Goal: Navigation & Orientation: Find specific page/section

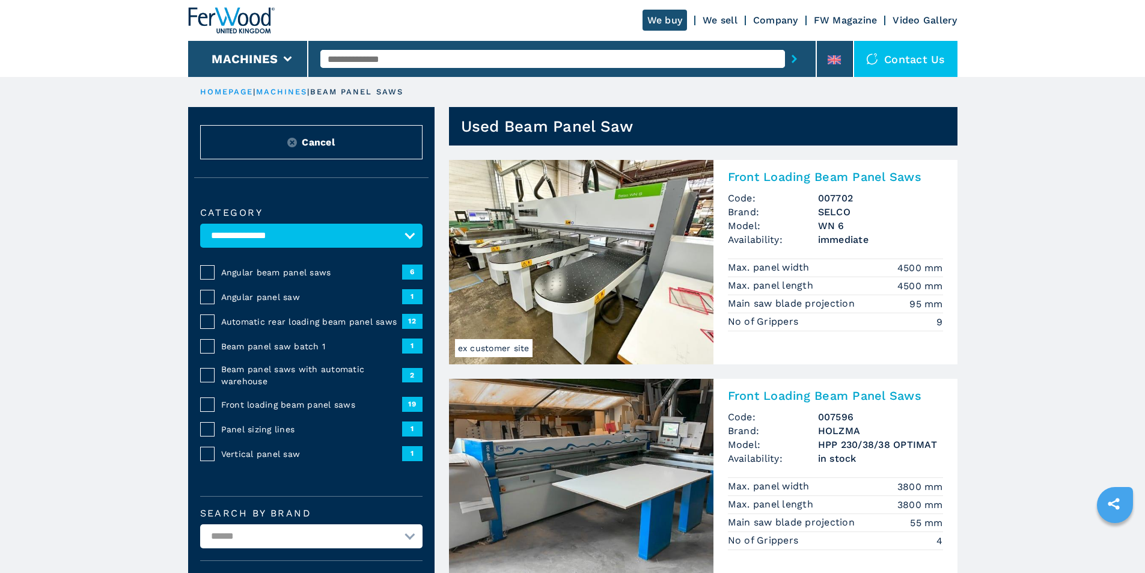
select select "**********"
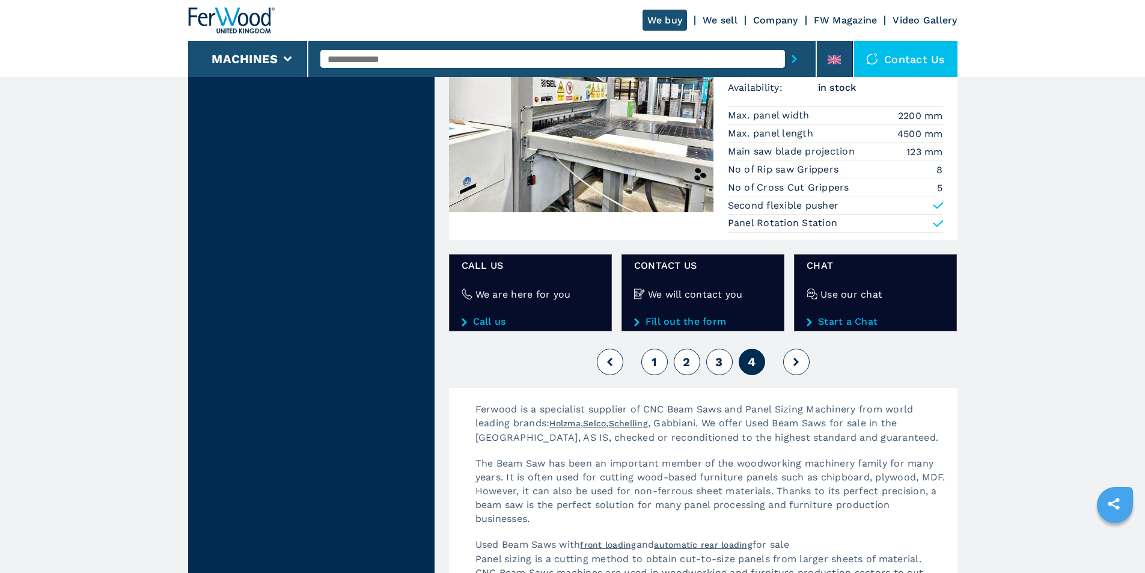
scroll to position [1563, 0]
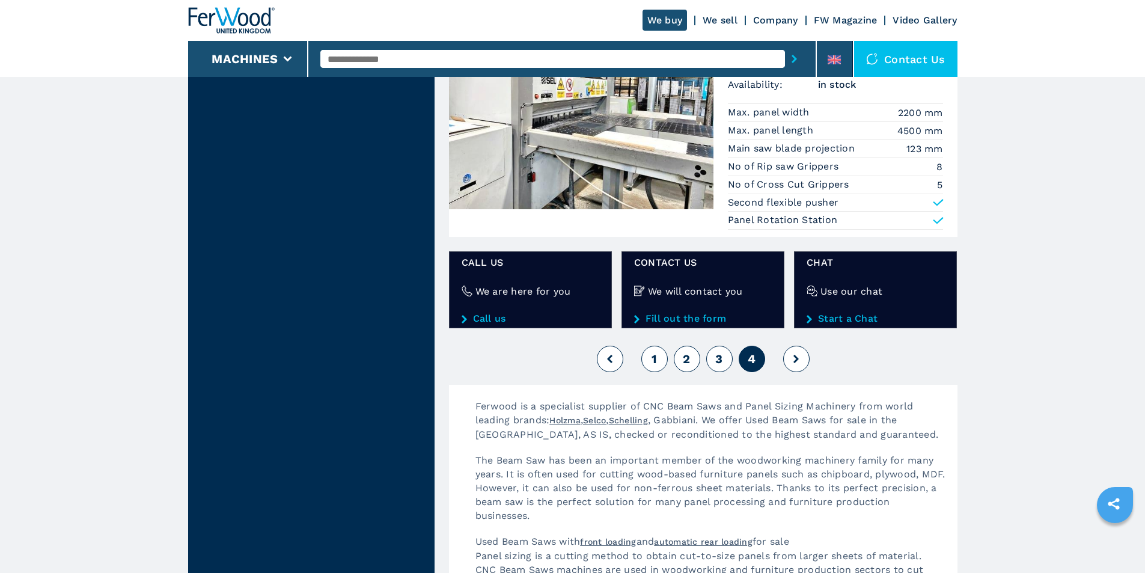
click at [729, 359] on button "3" at bounding box center [719, 359] width 26 height 26
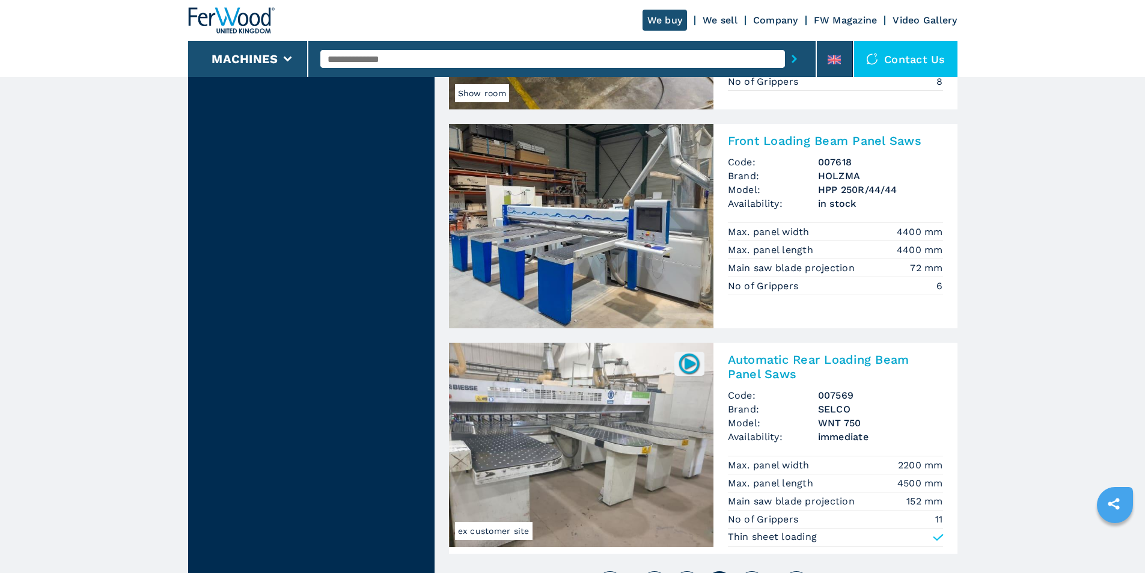
scroll to position [2525, 0]
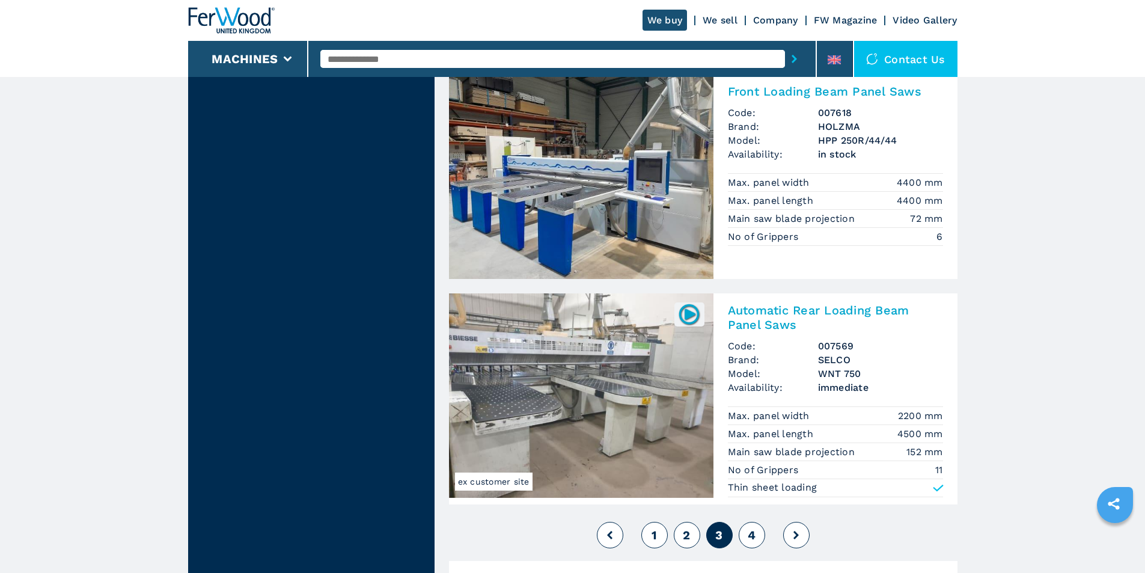
click at [653, 545] on button "1" at bounding box center [654, 535] width 26 height 26
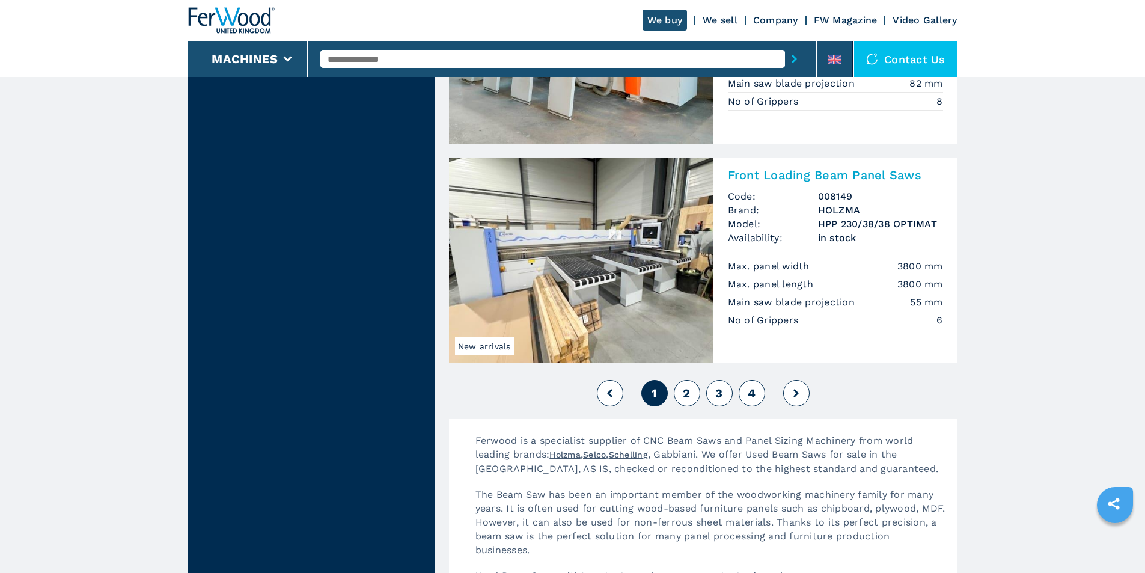
scroll to position [2705, 0]
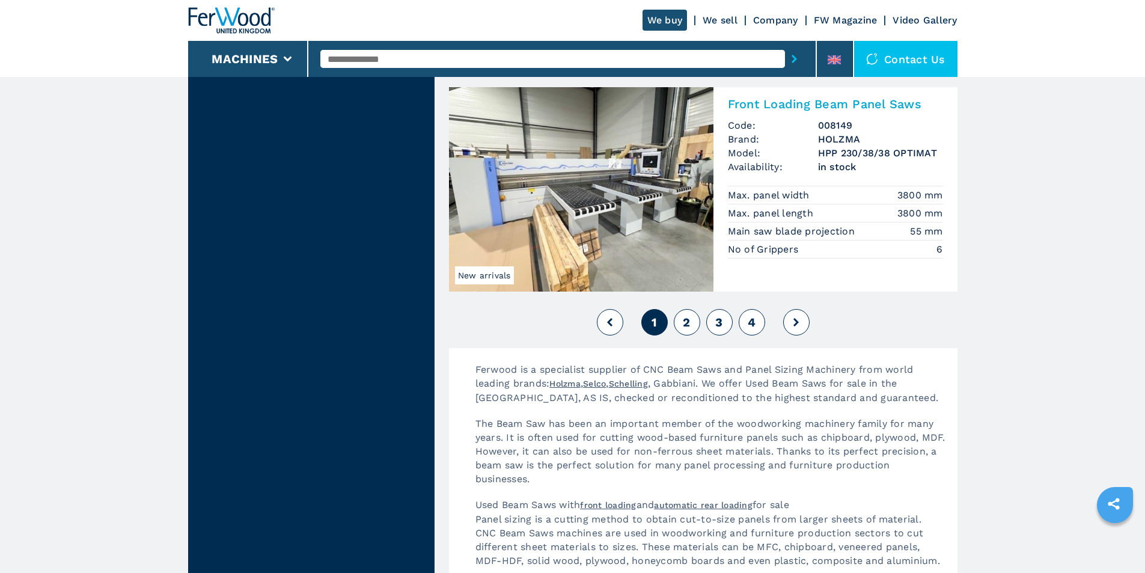
click at [599, 317] on button at bounding box center [610, 322] width 26 height 26
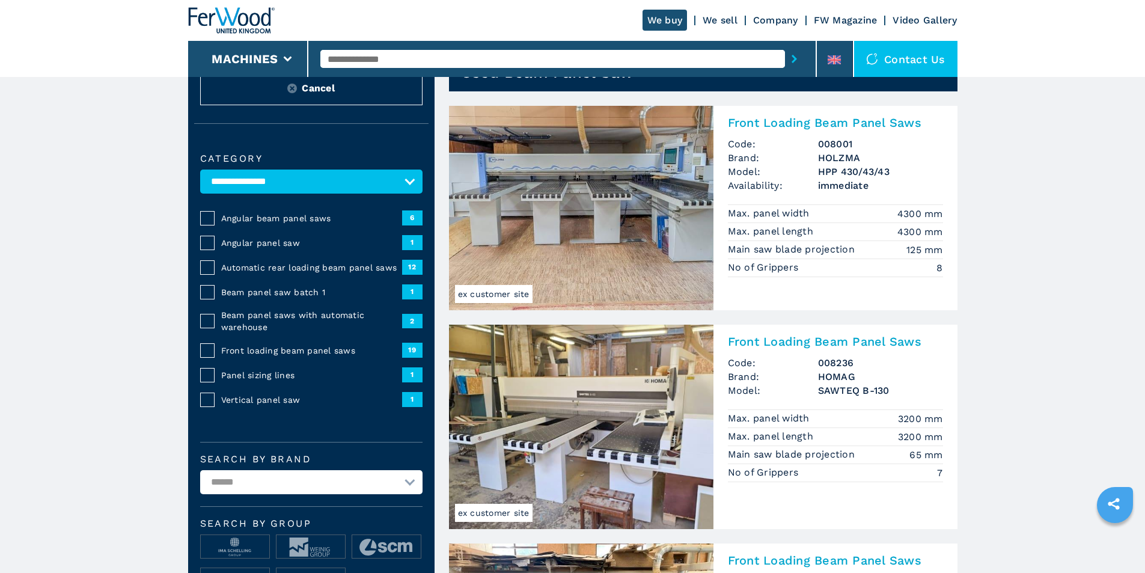
scroll to position [0, 0]
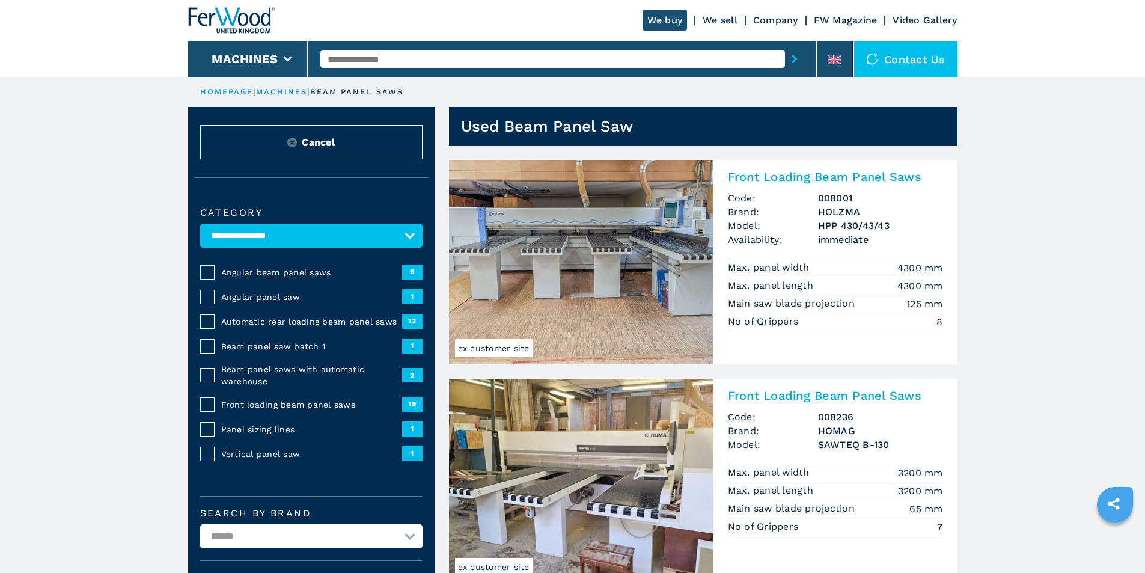
click at [718, 20] on link "We sell" at bounding box center [720, 19] width 35 height 11
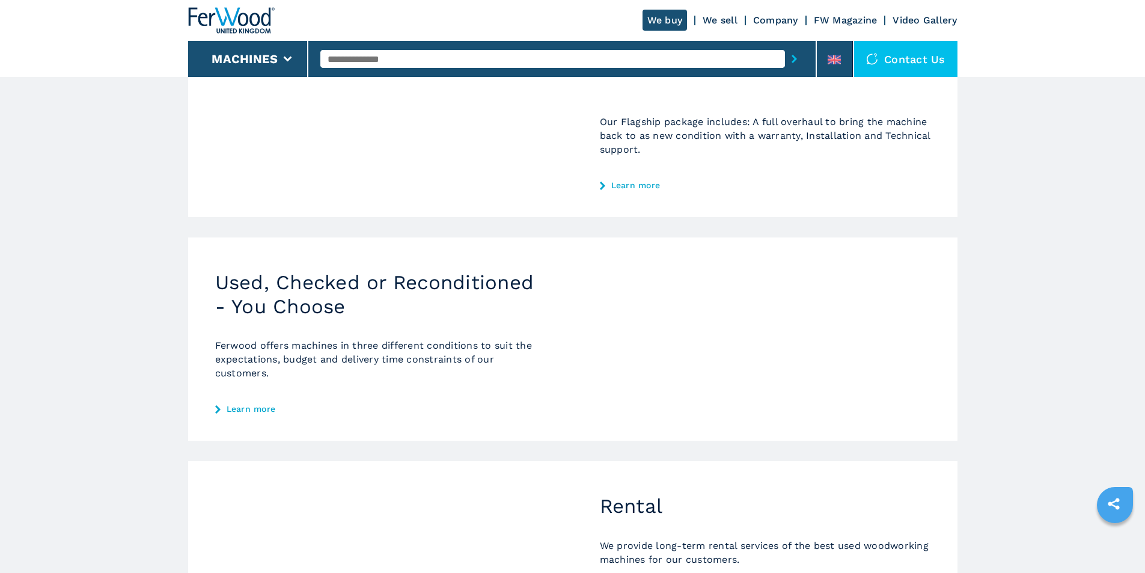
scroll to position [240, 0]
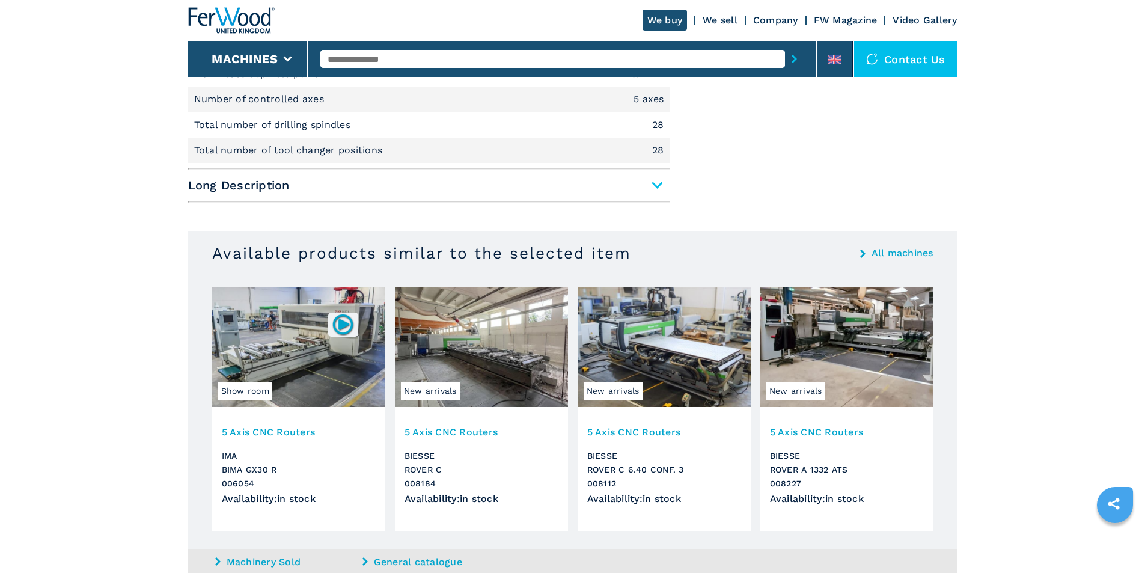
scroll to position [661, 0]
